Goal: Transaction & Acquisition: Subscribe to service/newsletter

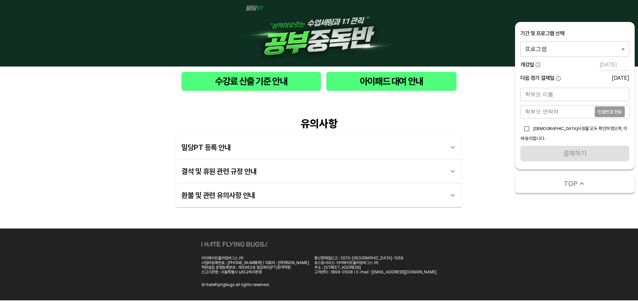
click at [581, 45] on body "수강료 산출 기준 안내 아이패드 대여 안내 유의사항 밀당PT 등록 안내 1 - 1 . 신규등록 신규등록은 밀당PT 각 과목별 프로그램을 처음 …" at bounding box center [319, 150] width 638 height 300
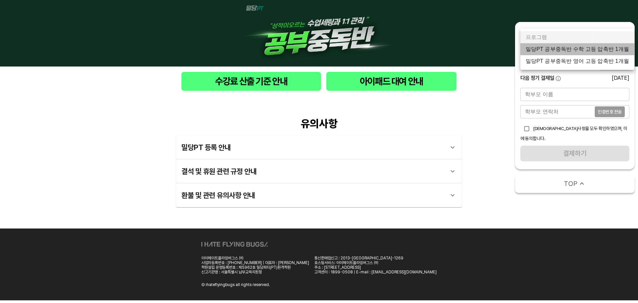
click at [582, 50] on li "밀당PT 공부중독반 수학 고등 압축반 1개월" at bounding box center [578, 49] width 114 height 12
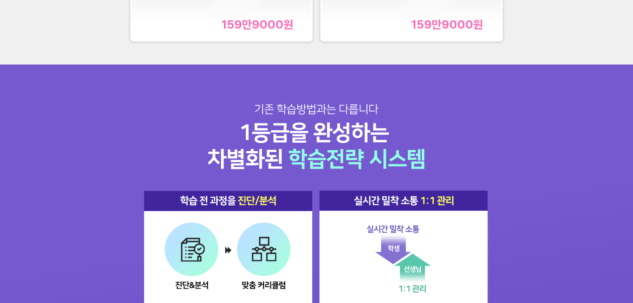
scroll to position [831, 0]
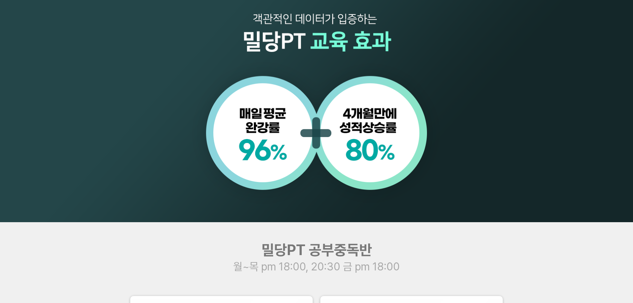
scroll to position [698, 0]
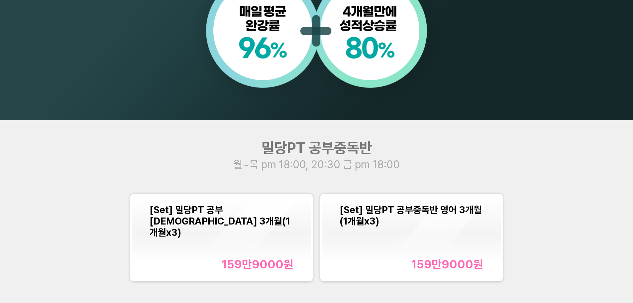
scroll to position [765, 0]
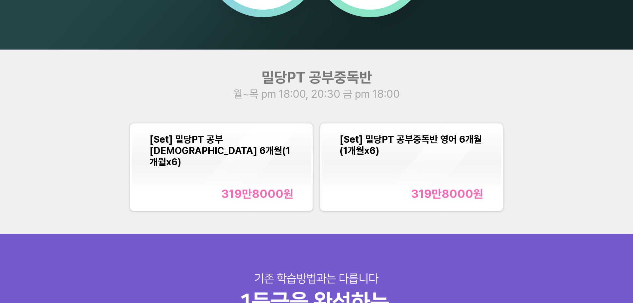
scroll to position [798, 0]
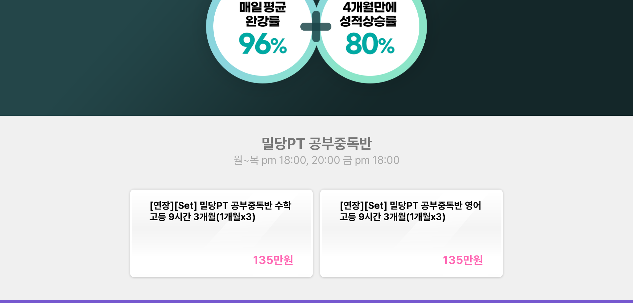
scroll to position [864, 0]
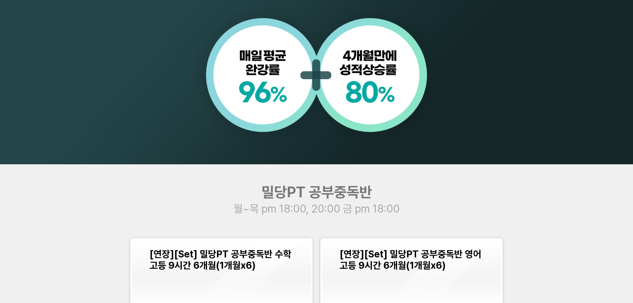
scroll to position [731, 0]
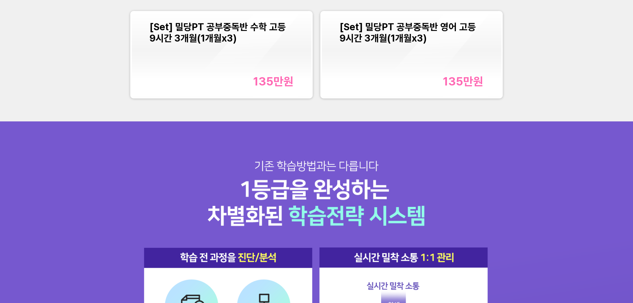
scroll to position [898, 0]
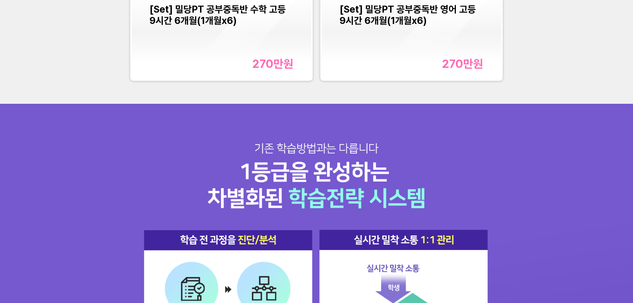
scroll to position [864, 0]
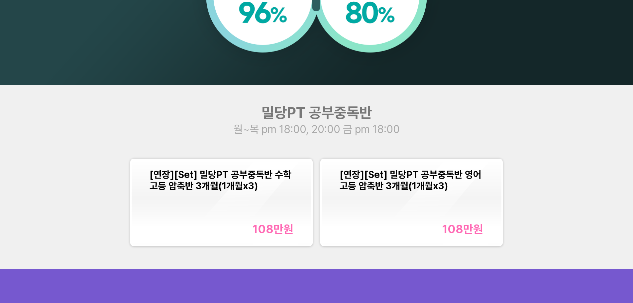
scroll to position [831, 0]
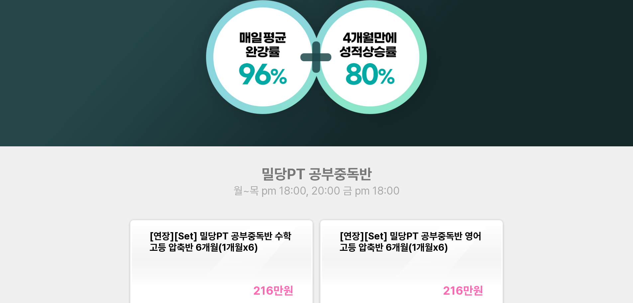
scroll to position [831, 0]
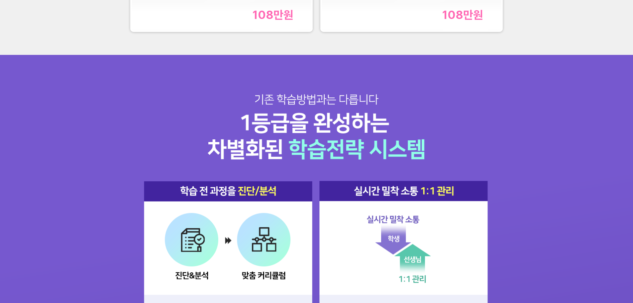
scroll to position [898, 0]
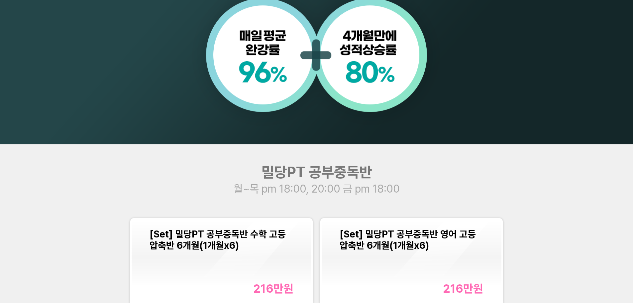
scroll to position [864, 0]
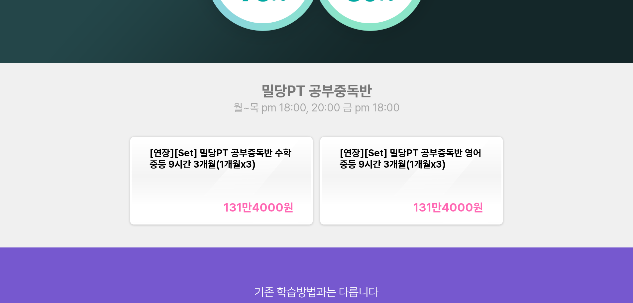
scroll to position [798, 0]
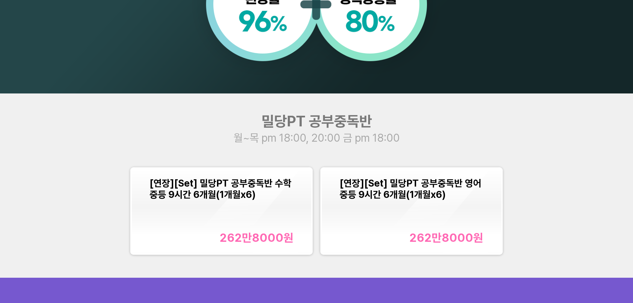
scroll to position [798, 0]
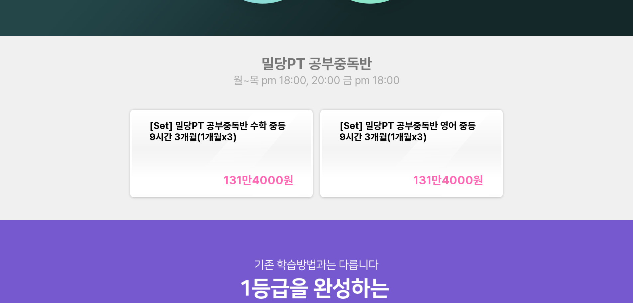
scroll to position [864, 0]
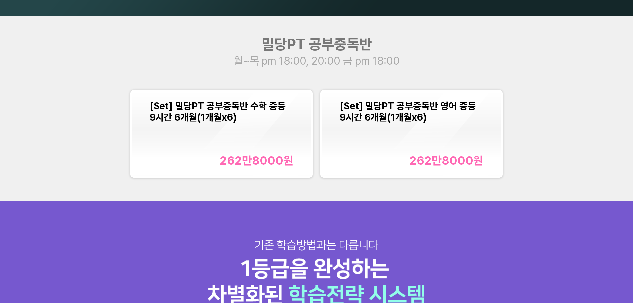
scroll to position [898, 0]
